Goal: Communication & Community: Answer question/provide support

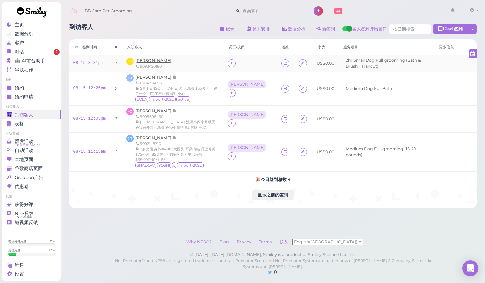
click at [140, 61] on span "[PERSON_NAME]" at bounding box center [153, 60] width 36 height 5
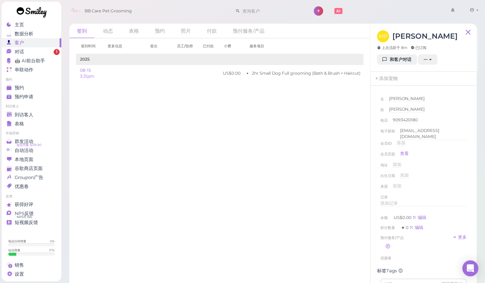
click at [387, 62] on icon at bounding box center [385, 59] width 4 height 5
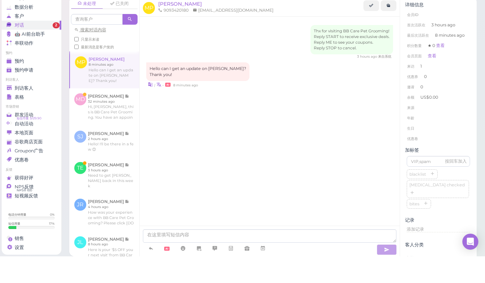
scroll to position [2, 0]
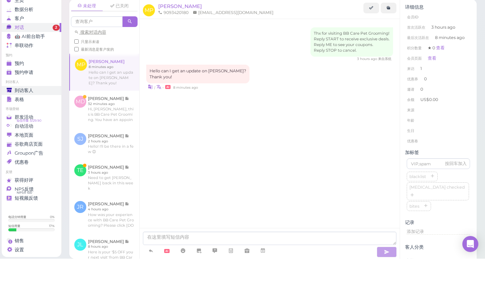
click at [36, 112] on div "到访客人" at bounding box center [31, 115] width 48 height 6
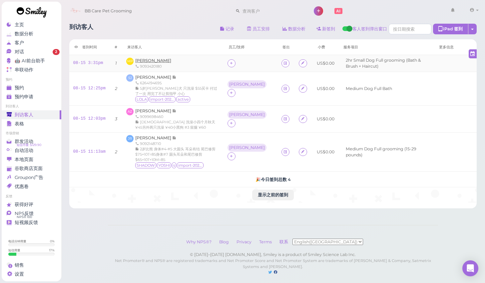
click at [152, 58] on span "[PERSON_NAME]" at bounding box center [153, 60] width 36 height 5
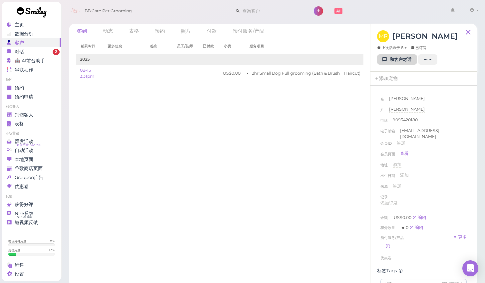
click at [390, 64] on link "和客户对话" at bounding box center [397, 59] width 40 height 11
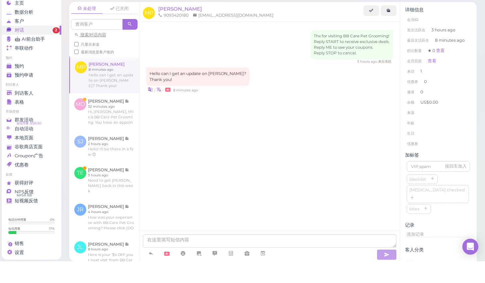
scroll to position [2, 0]
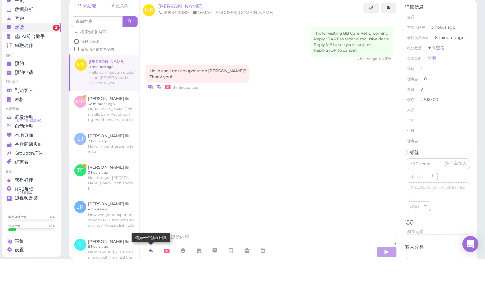
click at [153, 271] on icon at bounding box center [150, 274] width 5 height 7
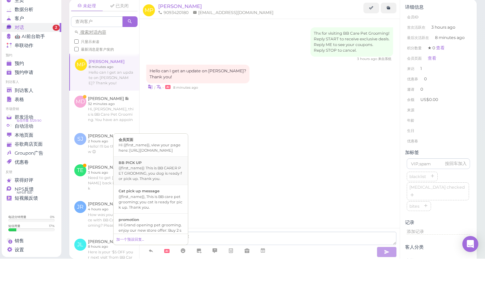
click at [171, 184] on li "BB PICK UP {{first_name}} This is BB CARER PET GROOMING, you dog is ready for p…" at bounding box center [151, 194] width 74 height 29
type textarea "{{first_name}} This is BB CARER PET GROOMING, you dog is ready for pick up. Tha…"
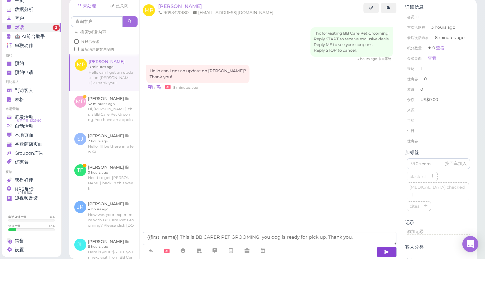
click at [382, 271] on button "button" at bounding box center [387, 276] width 20 height 11
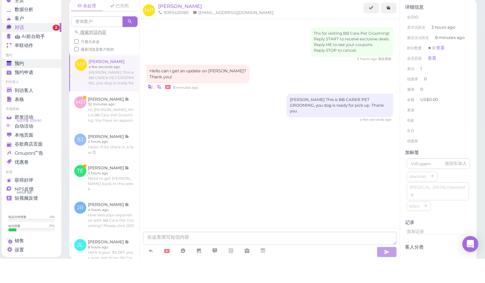
click at [38, 83] on link "预约" at bounding box center [32, 87] width 60 height 9
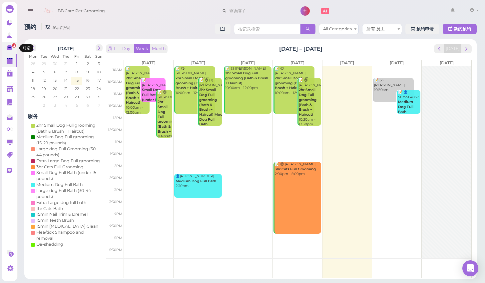
click at [15, 49] on link "2" at bounding box center [10, 48] width 16 height 13
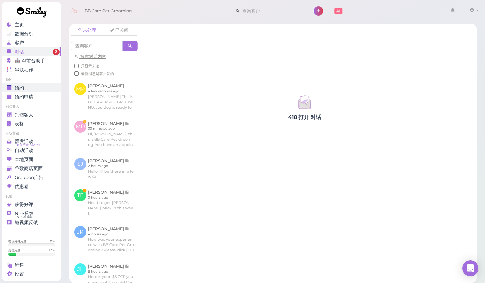
click at [23, 88] on span "预约" at bounding box center [19, 88] width 9 height 6
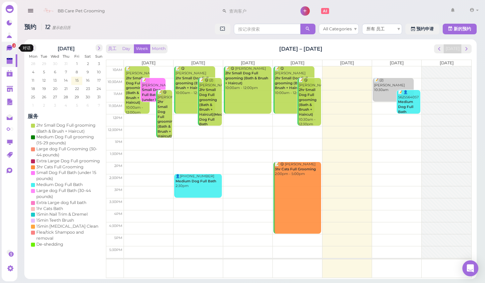
click at [12, 47] on icon at bounding box center [10, 48] width 7 height 7
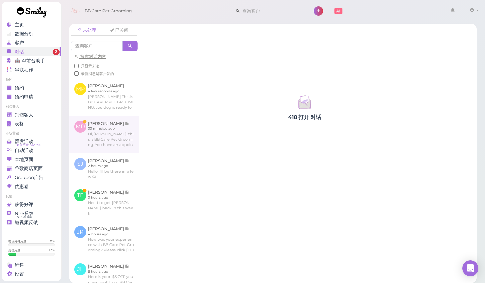
click at [92, 124] on link at bounding box center [104, 134] width 70 height 37
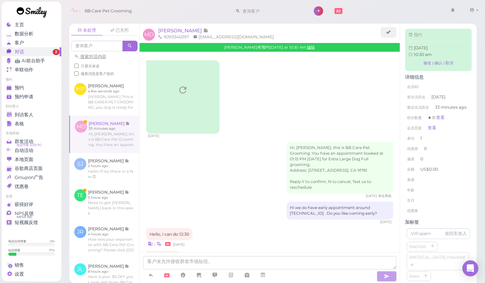
scroll to position [342, 0]
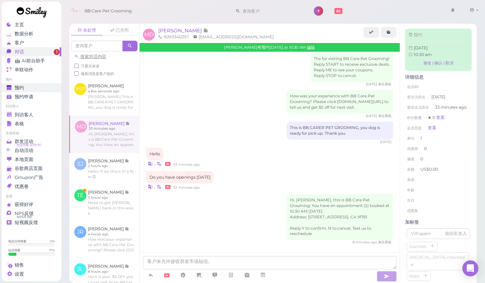
click at [38, 90] on div "预约" at bounding box center [31, 88] width 48 height 6
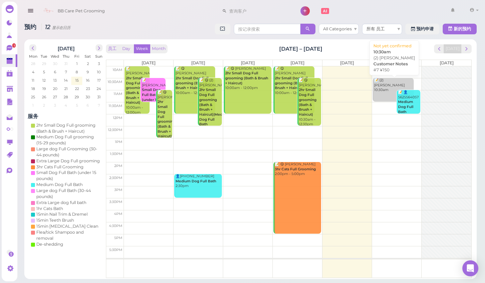
click at [384, 94] on link "📝 (2) [PERSON_NAME] 10:30am" at bounding box center [393, 90] width 41 height 24
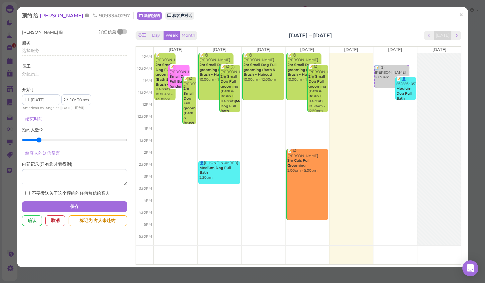
click at [71, 15] on span "[PERSON_NAME]" at bounding box center [62, 15] width 45 height 6
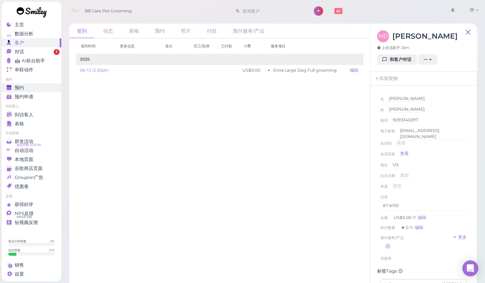
click at [34, 88] on div "预约" at bounding box center [31, 88] width 48 height 6
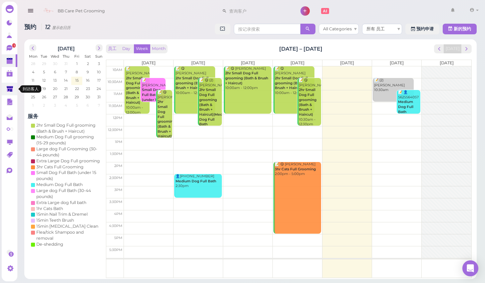
click at [7, 85] on link at bounding box center [10, 89] width 16 height 13
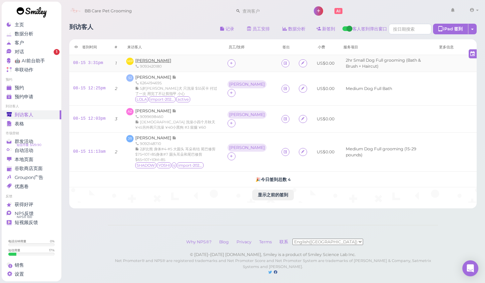
click at [141, 60] on span "[PERSON_NAME]" at bounding box center [153, 60] width 36 height 5
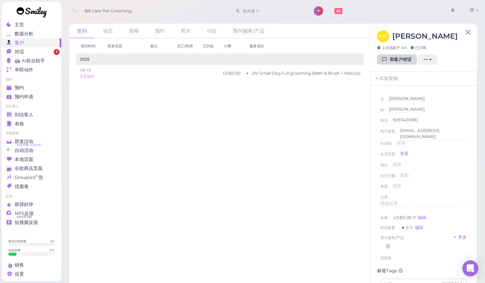
click at [382, 58] on link "和客户对话" at bounding box center [397, 59] width 40 height 11
